Goal: Information Seeking & Learning: Understand process/instructions

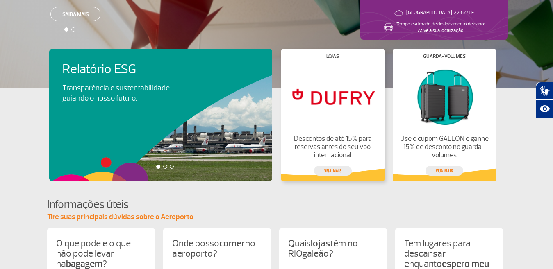
scroll to position [177, 0]
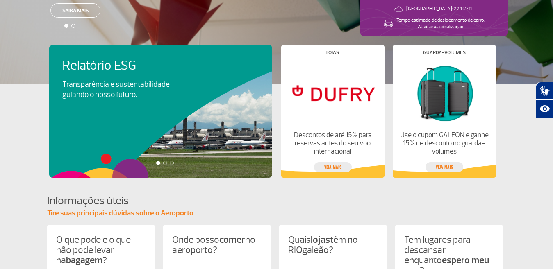
click at [164, 163] on div at bounding box center [165, 163] width 4 height 4
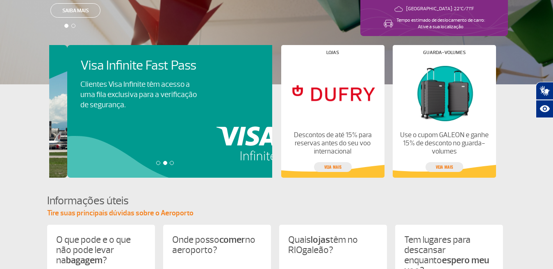
scroll to position [0, 223]
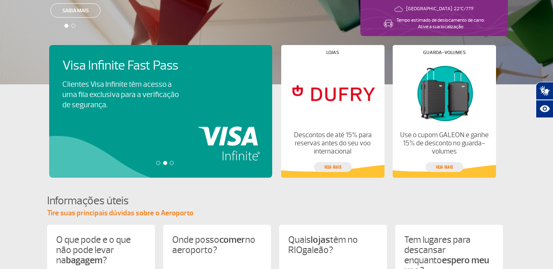
click at [172, 163] on div at bounding box center [172, 163] width 4 height 4
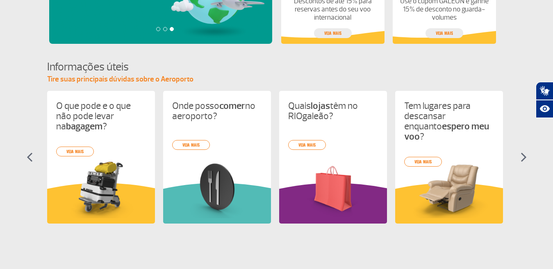
scroll to position [314, 0]
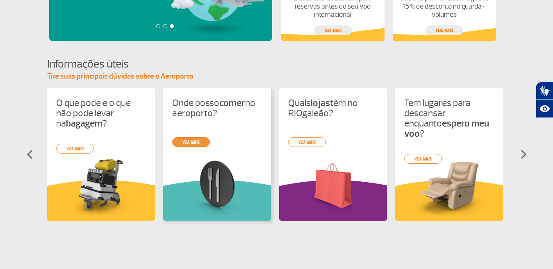
click at [197, 143] on div "O que pode e o que não pode levar na bagagem ? veja mais Onde posso comer no ae…" at bounding box center [276, 161] width 459 height 147
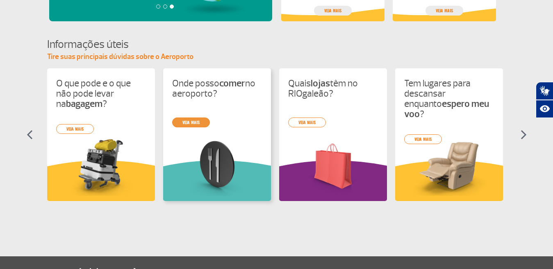
scroll to position [328, 0]
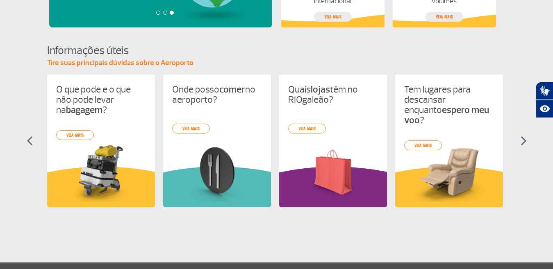
click at [524, 143] on img at bounding box center [523, 141] width 6 height 10
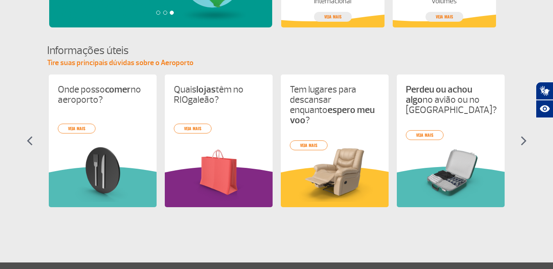
scroll to position [0, 116]
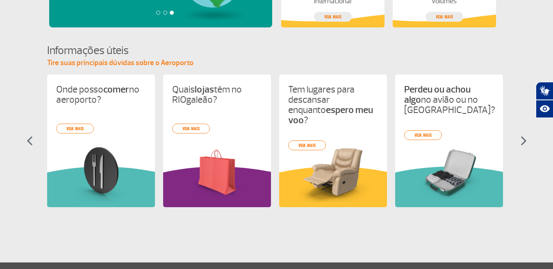
click at [521, 140] on img at bounding box center [523, 141] width 6 height 10
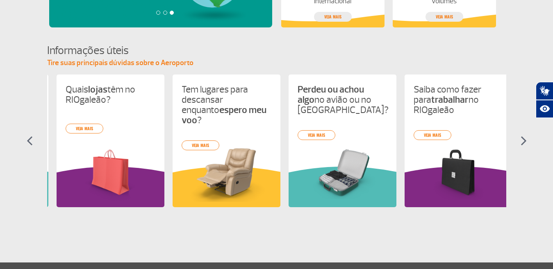
scroll to position [0, 232]
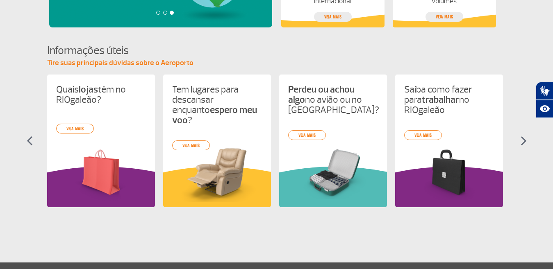
click at [521, 140] on img at bounding box center [523, 141] width 6 height 10
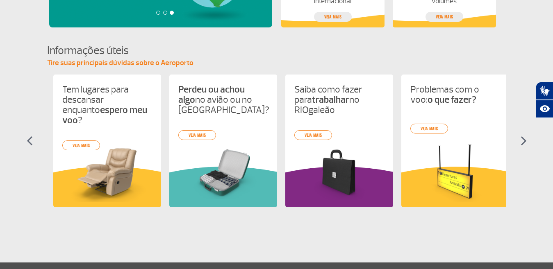
scroll to position [0, 348]
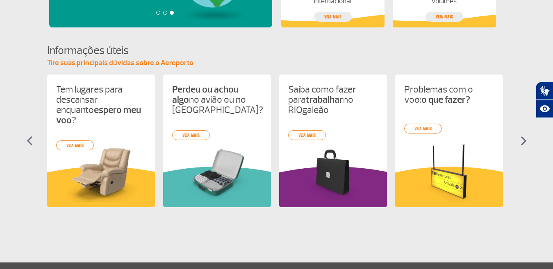
click at [521, 140] on img at bounding box center [523, 141] width 6 height 10
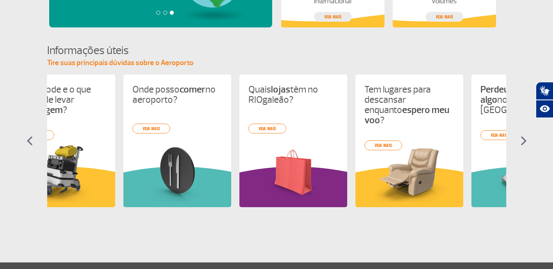
scroll to position [0, 0]
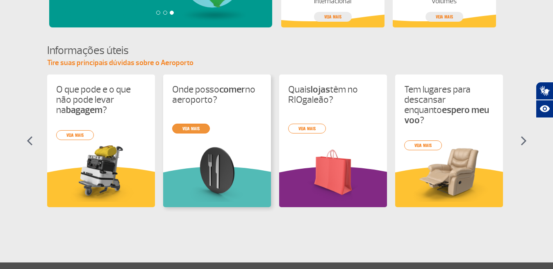
click at [199, 128] on div "O que pode e o que não pode levar na bagagem ? veja mais Onde posso comer no ae…" at bounding box center [276, 148] width 459 height 147
